Goal: Transaction & Acquisition: Subscribe to service/newsletter

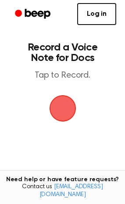
click at [66, 121] on span "button" at bounding box center [63, 108] width 25 height 25
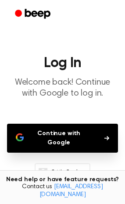
click at [59, 45] on main "Log In Welcome back! Continue with Google to log in. Continue with Google Don’t…" at bounding box center [62, 138] width 125 height 277
click at [17, 18] on link "Beep" at bounding box center [34, 14] width 50 height 17
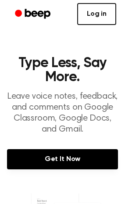
click at [107, 10] on link "Log in" at bounding box center [96, 14] width 39 height 22
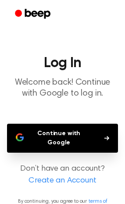
click at [88, 153] on button "Continue with Google" at bounding box center [62, 138] width 111 height 29
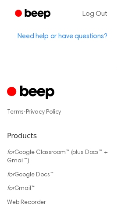
scroll to position [545, 0]
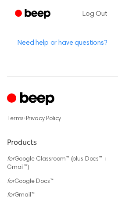
scroll to position [541, 0]
